Goal: Transaction & Acquisition: Book appointment/travel/reservation

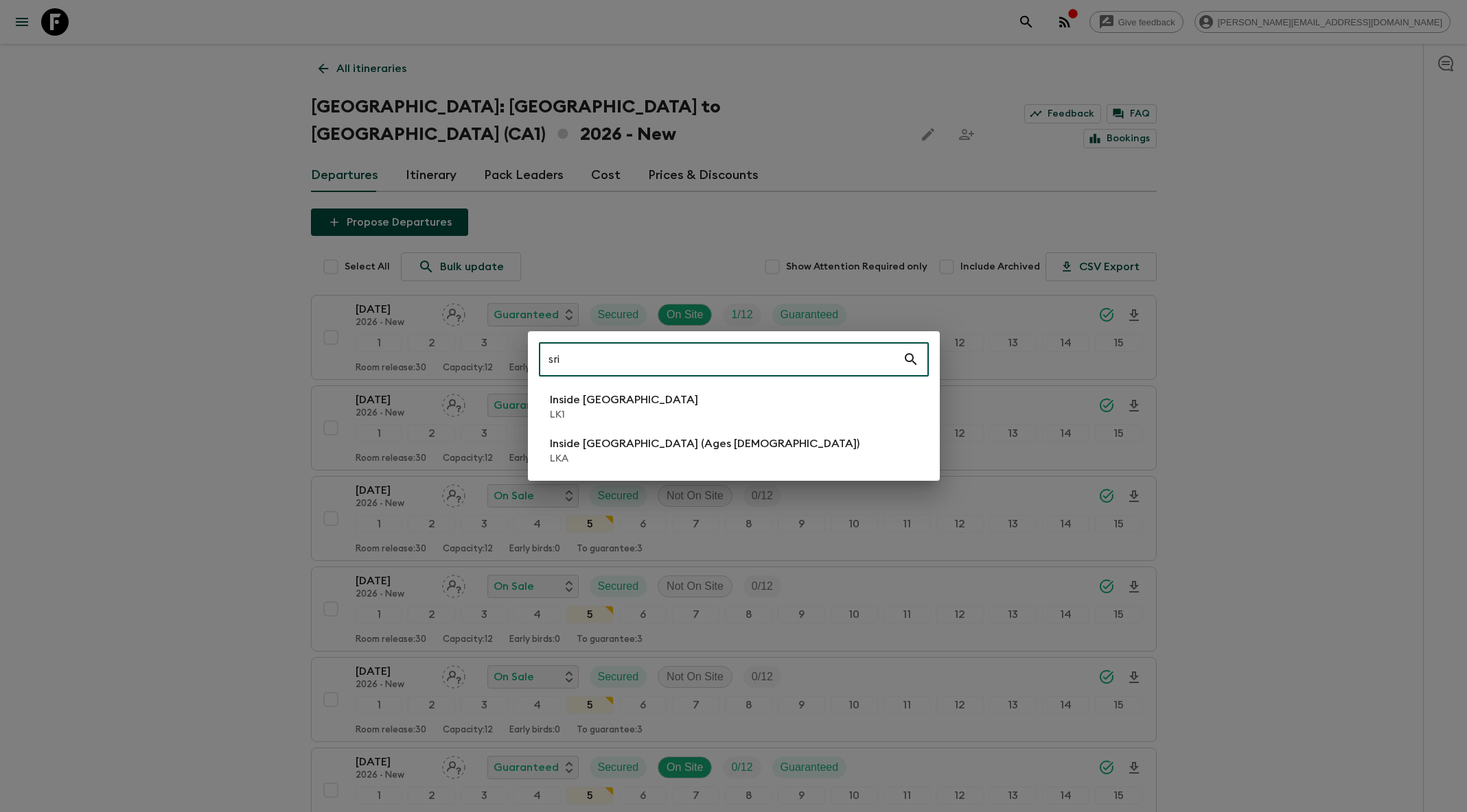
scroll to position [111, 0]
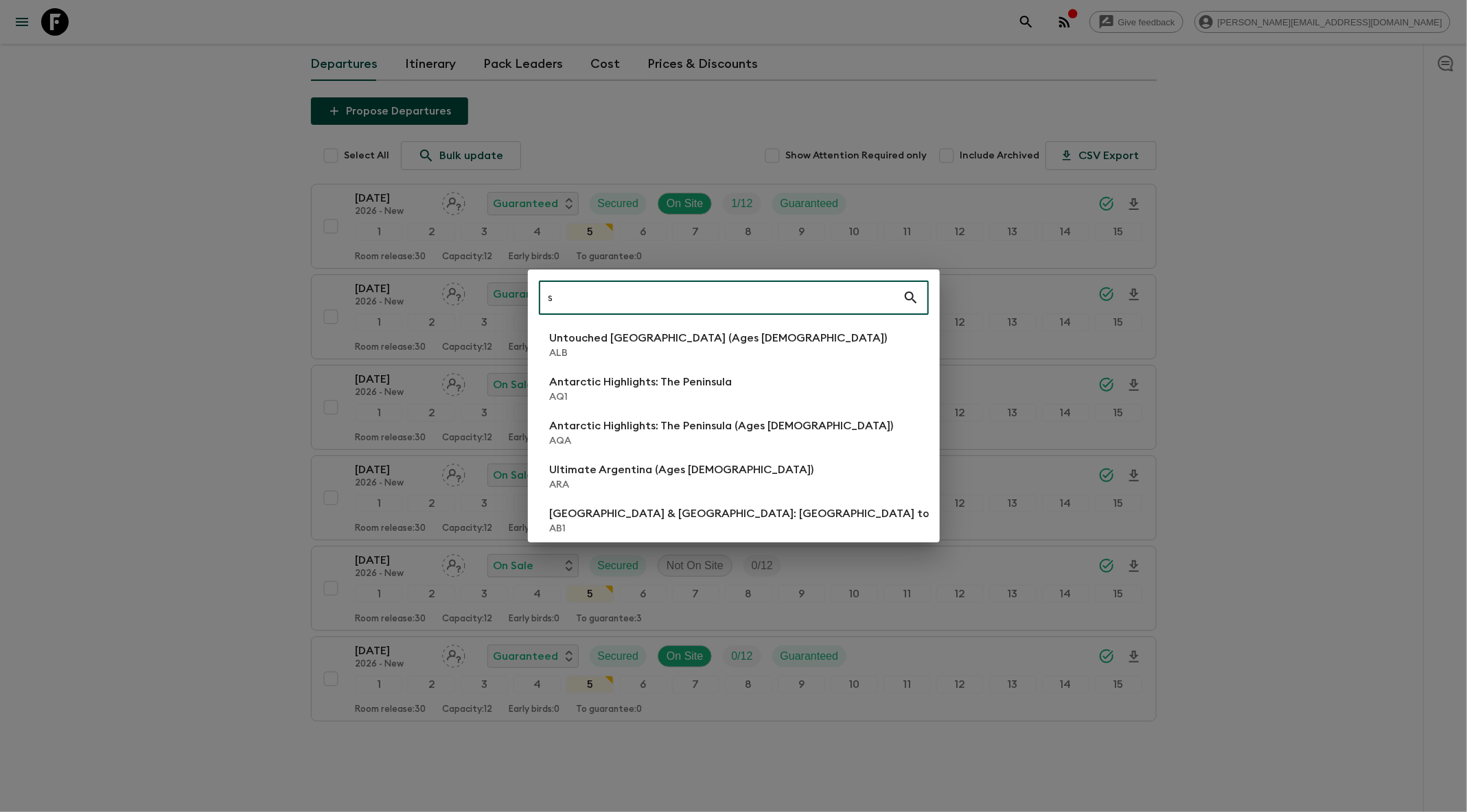
type input "s"
click at [829, 205] on div "s ​ Untouched [GEOGRAPHIC_DATA] (Ages [DEMOGRAPHIC_DATA]) ALB Antarctic Highlig…" at bounding box center [733, 406] width 1467 height 812
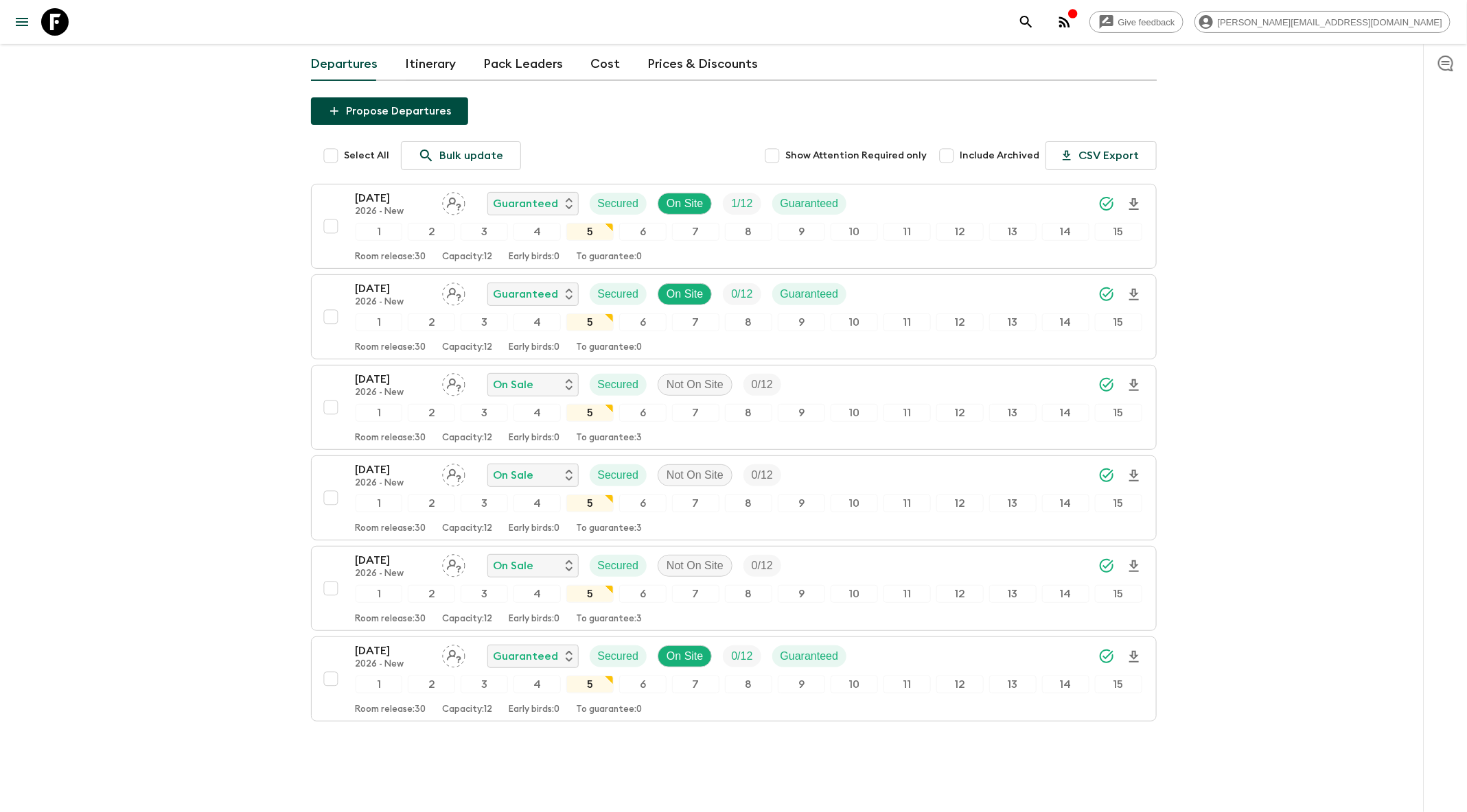
scroll to position [0, 0]
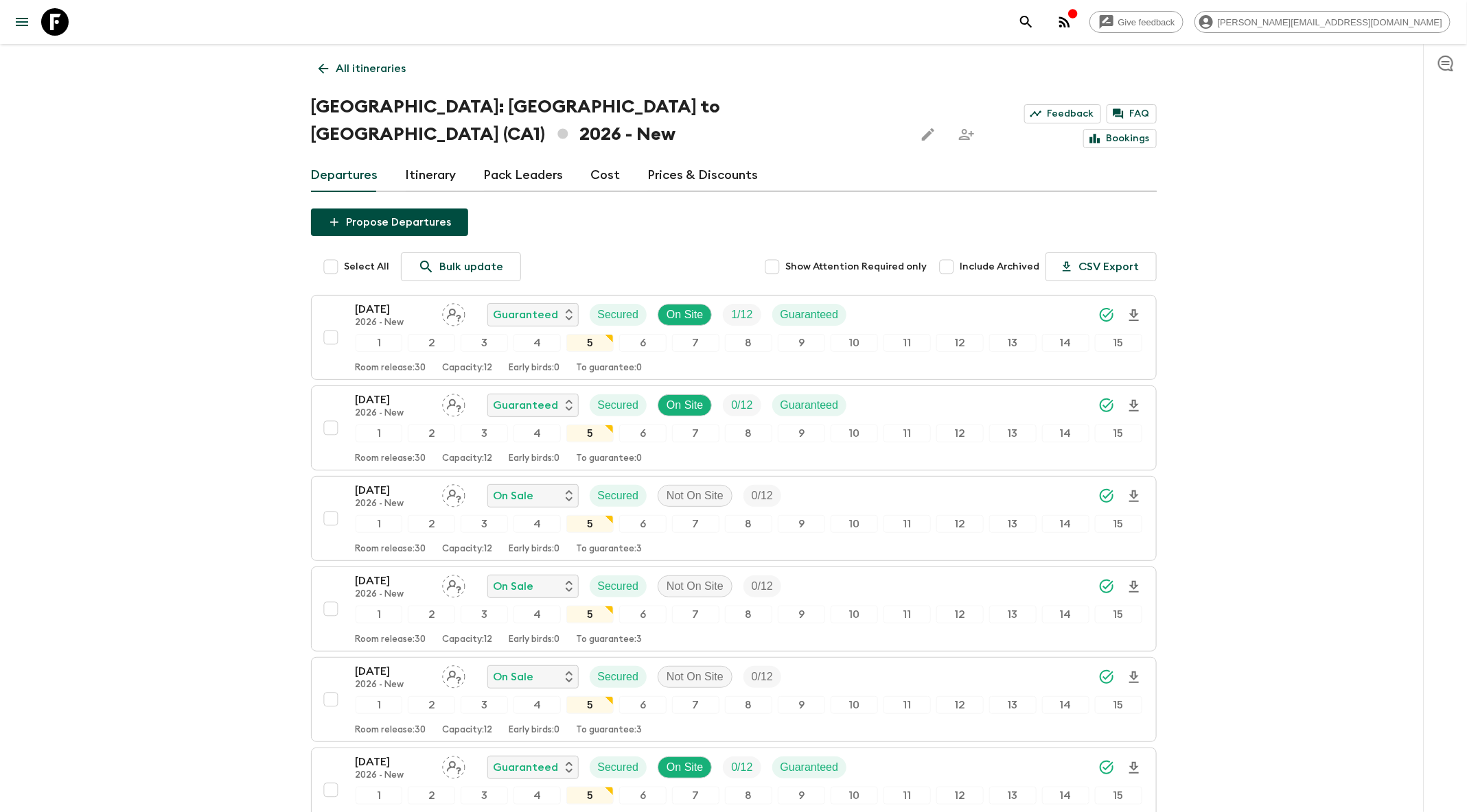
click at [1034, 22] on icon "search adventures" at bounding box center [1026, 22] width 16 height 16
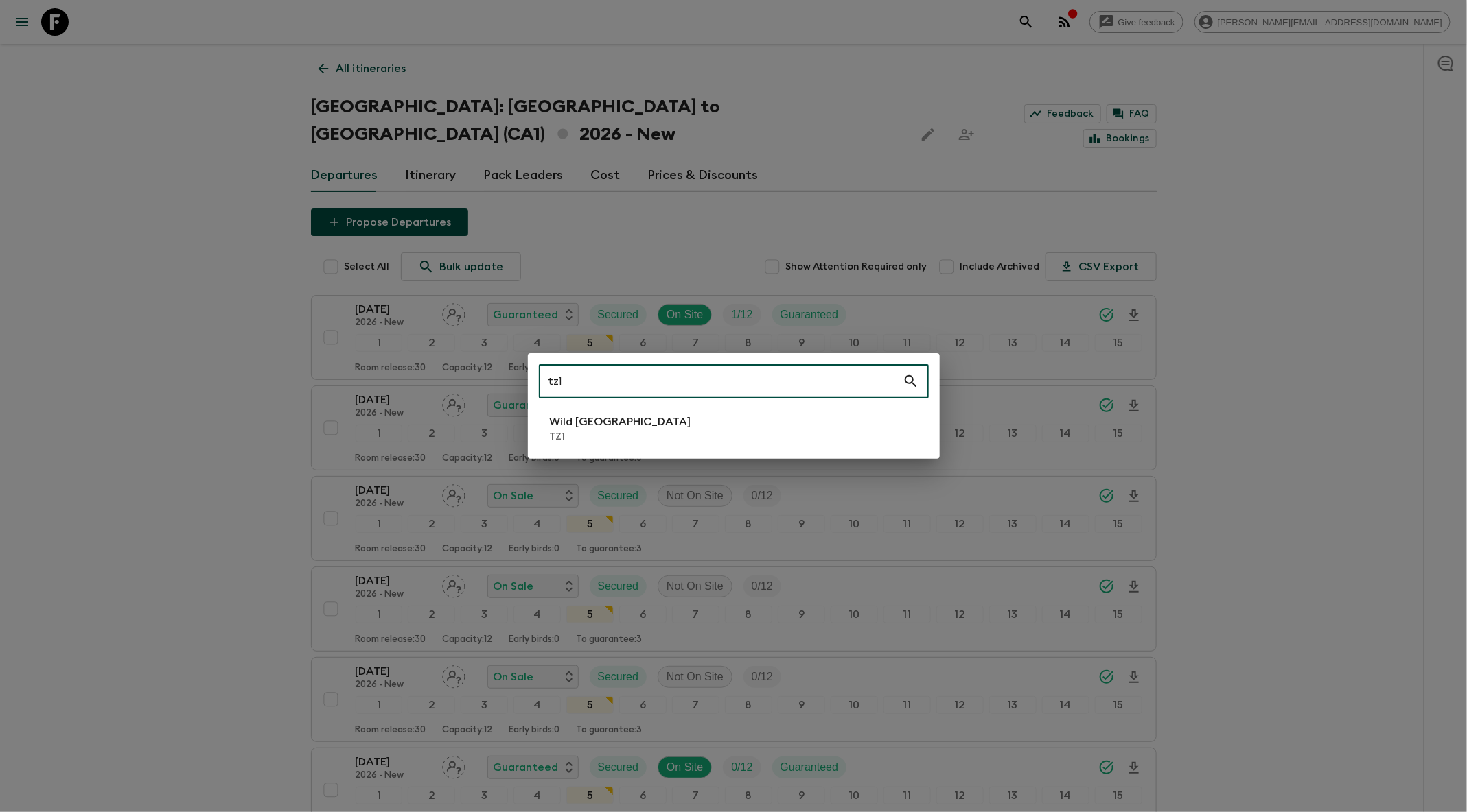
type input "tz1"
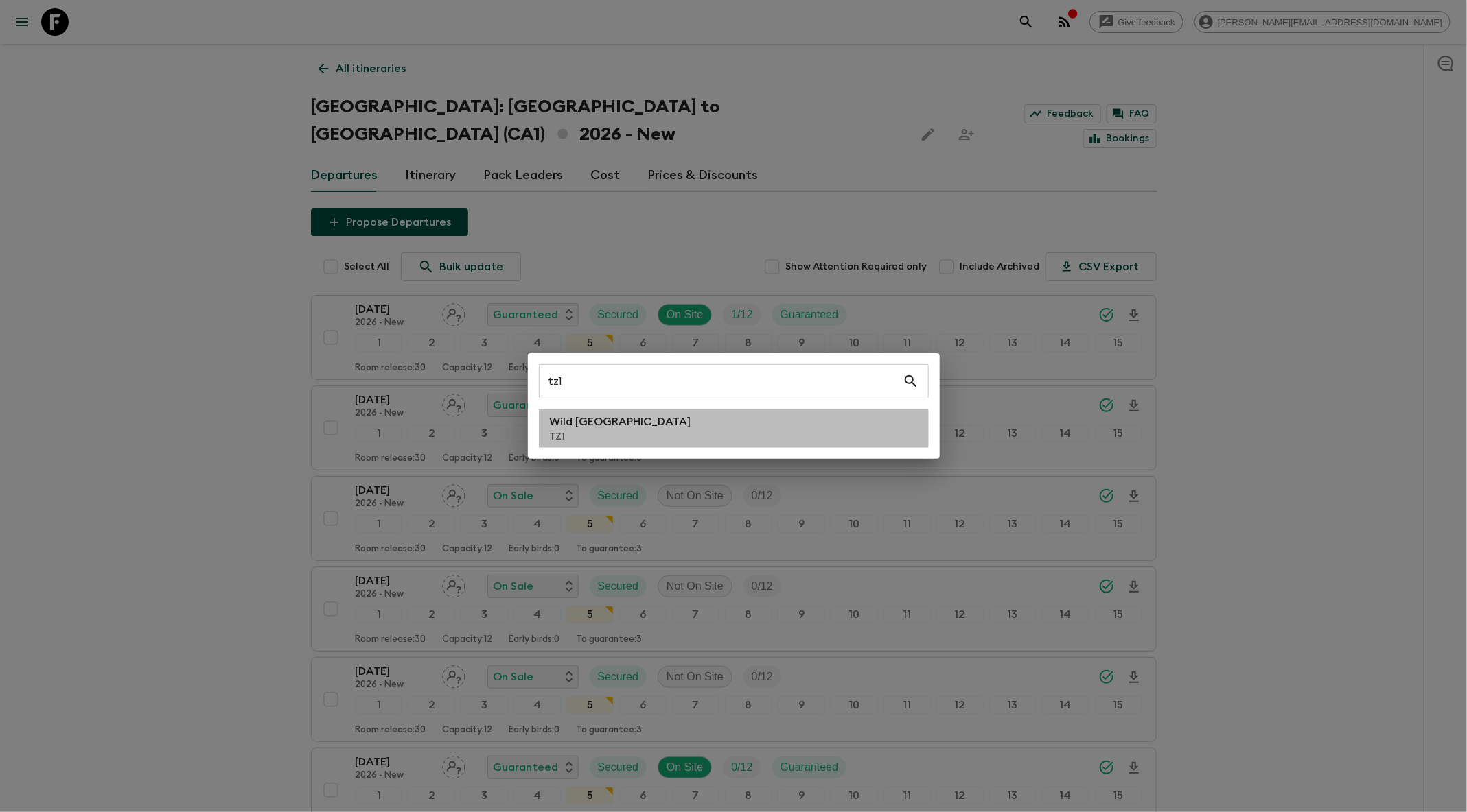
click at [594, 417] on p "Wild [GEOGRAPHIC_DATA]" at bounding box center [620, 422] width 141 height 16
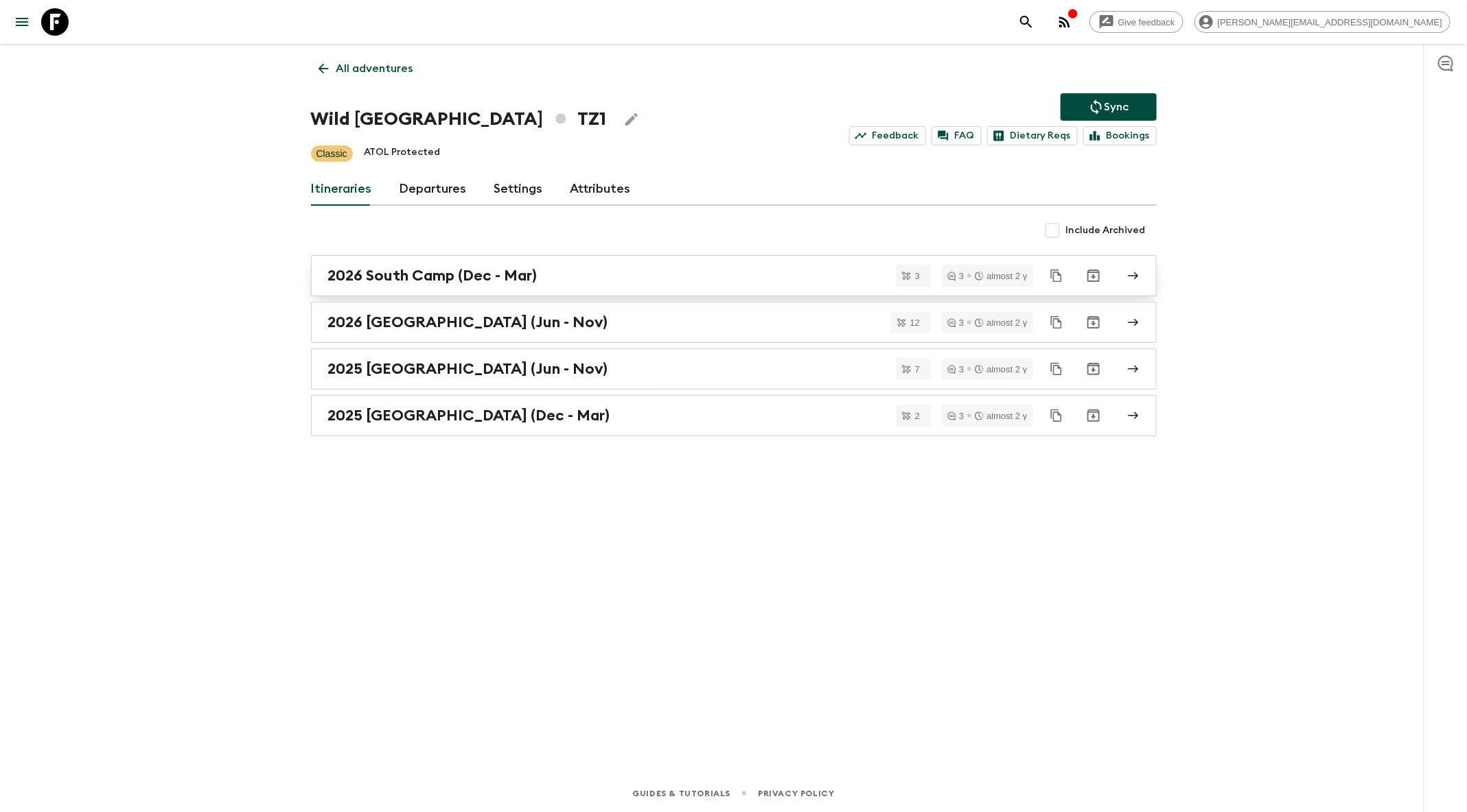
click at [604, 284] on link "2026 South Camp (Dec - Mar)" at bounding box center [733, 275] width 845 height 41
